Goal: Task Accomplishment & Management: Use online tool/utility

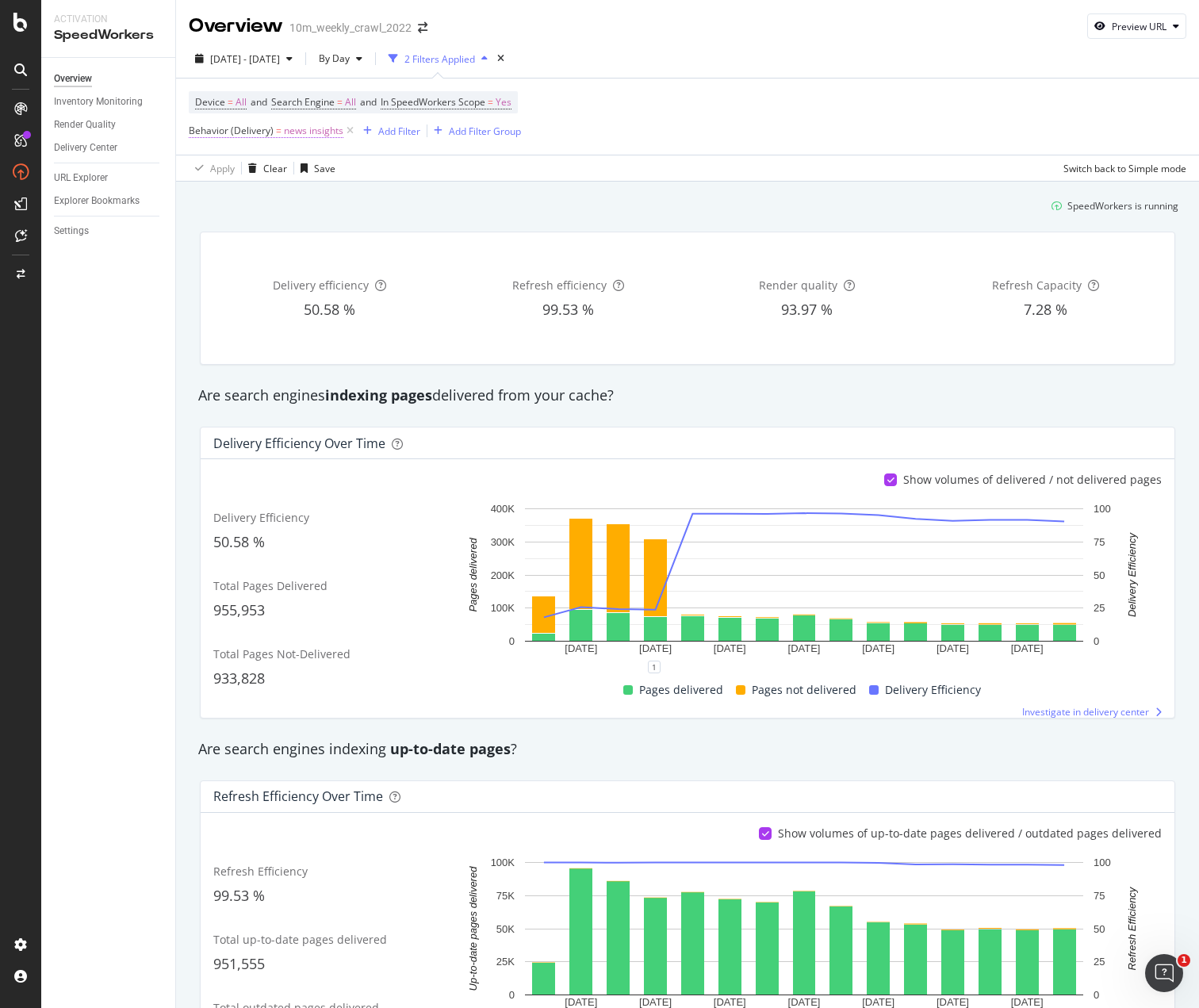
click at [241, 134] on span "Behavior (Delivery)" at bounding box center [231, 130] width 85 height 13
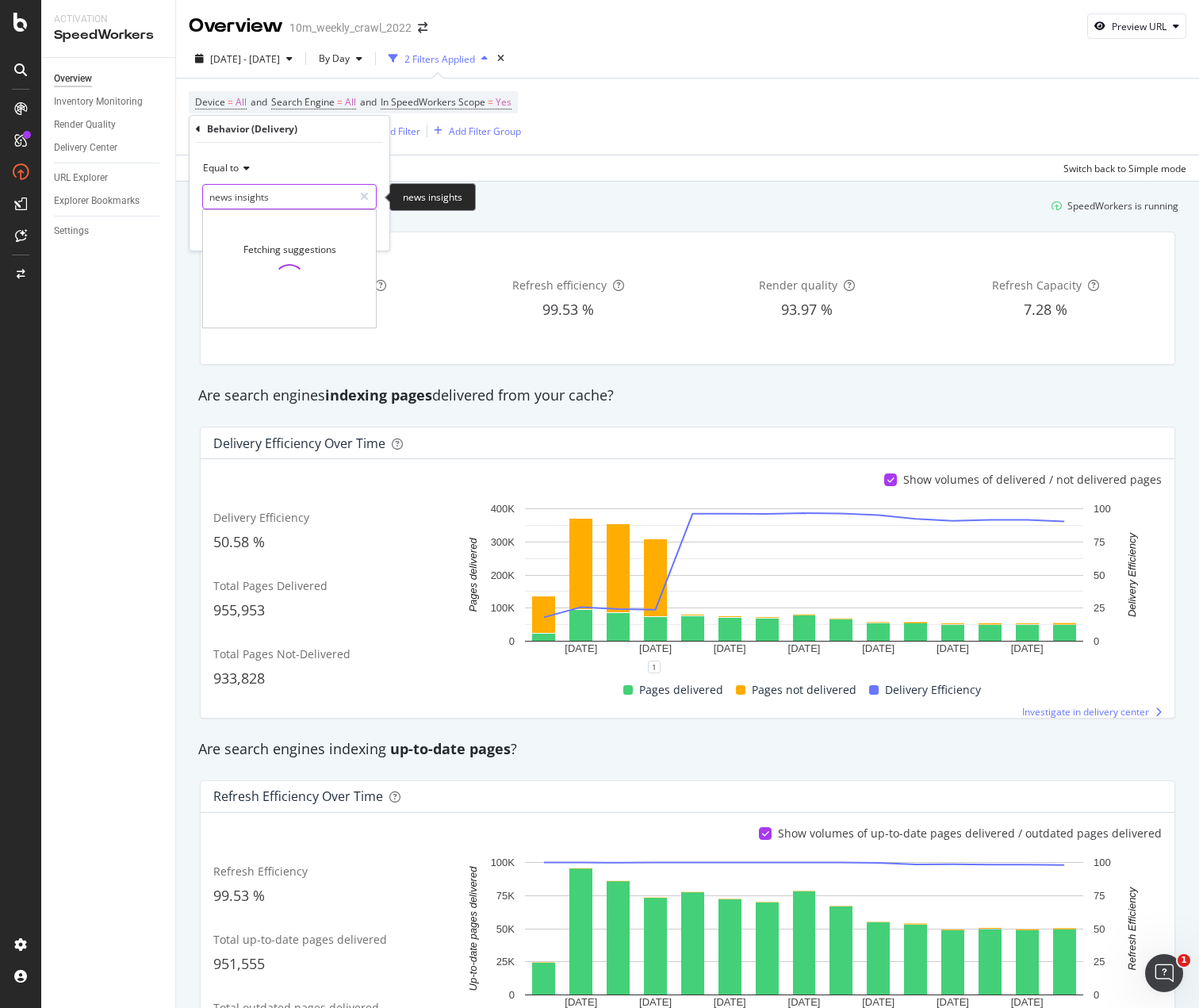
click at [249, 194] on input "news insights" at bounding box center [278, 196] width 150 height 25
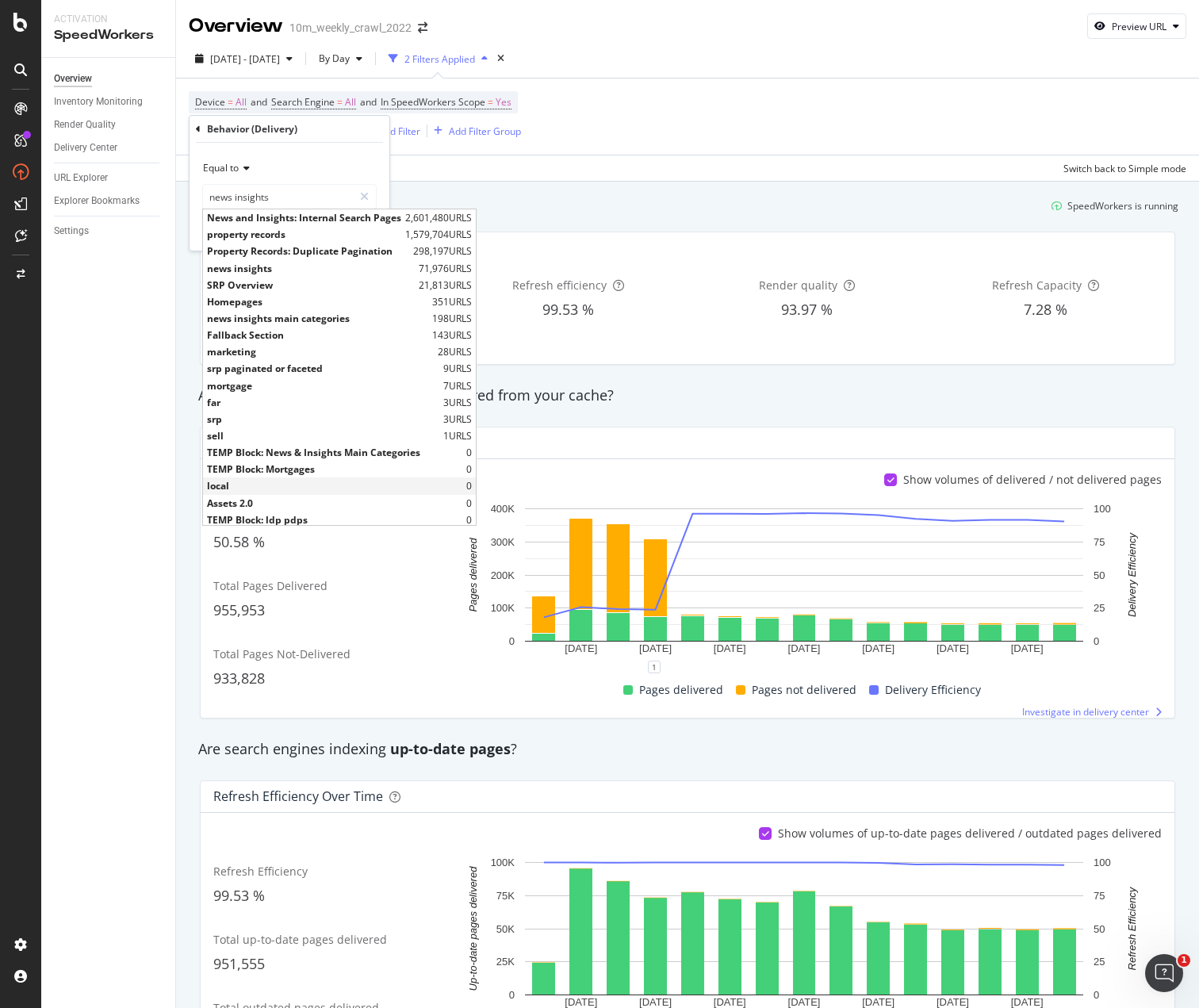
click at [244, 483] on span "local" at bounding box center [336, 486] width 260 height 13
type input "local"
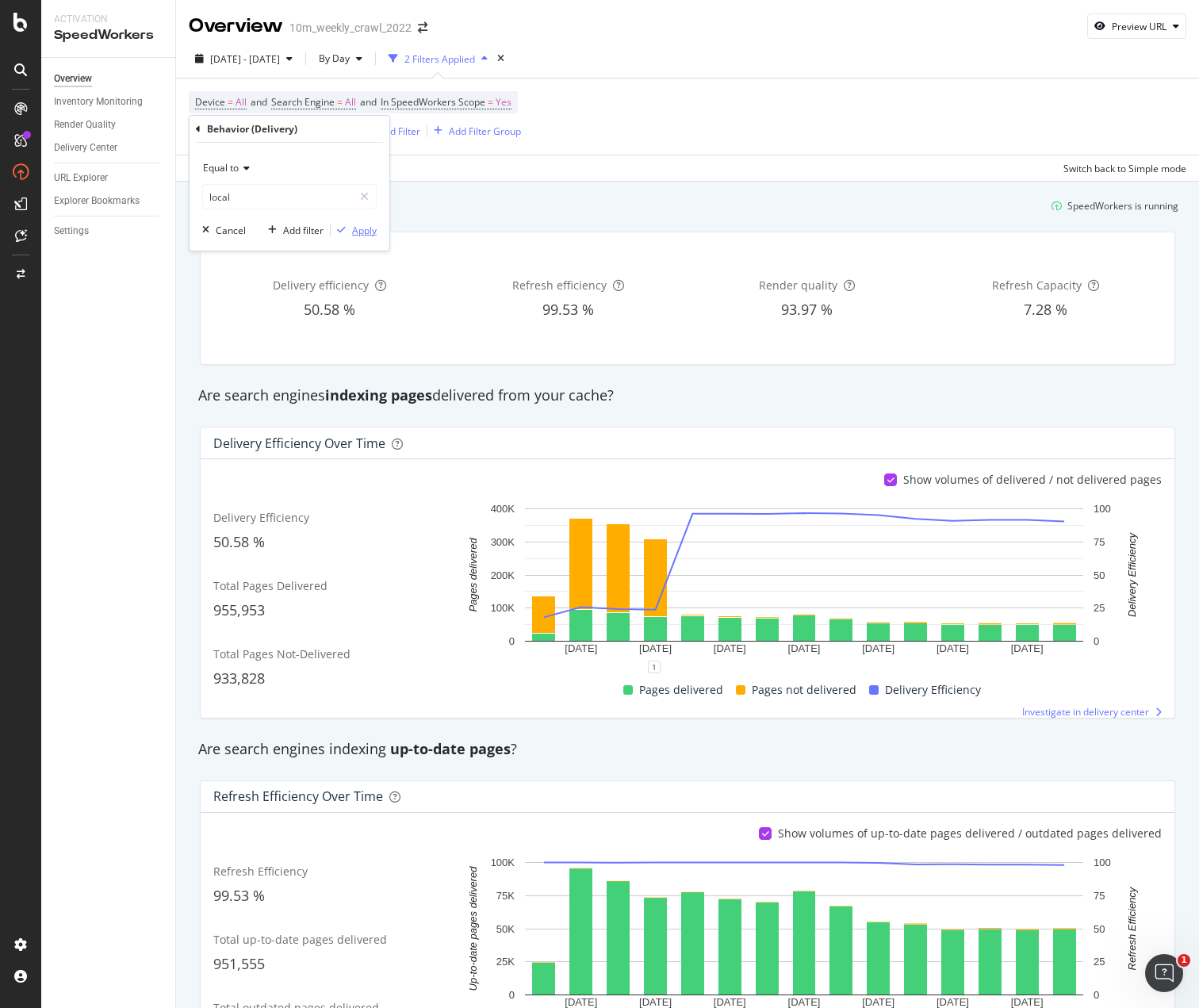
click at [363, 233] on div "Apply" at bounding box center [364, 230] width 24 height 13
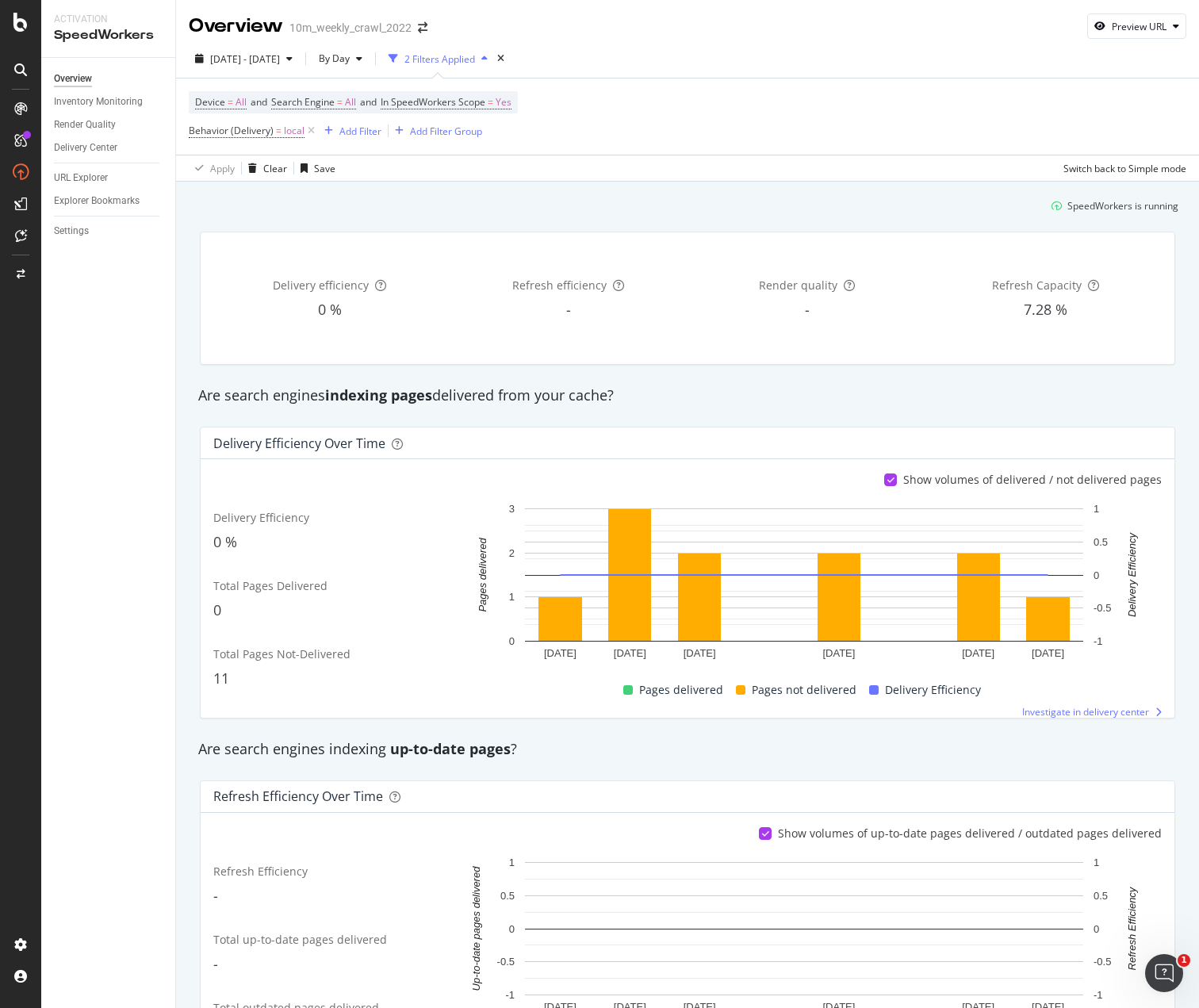
click at [182, 499] on div "SpeedWorkers is running Delivery efficiency 0 % Refresh efficiency - Render qua…" at bounding box center [687, 1015] width 1023 height 1666
